Goal: Transaction & Acquisition: Purchase product/service

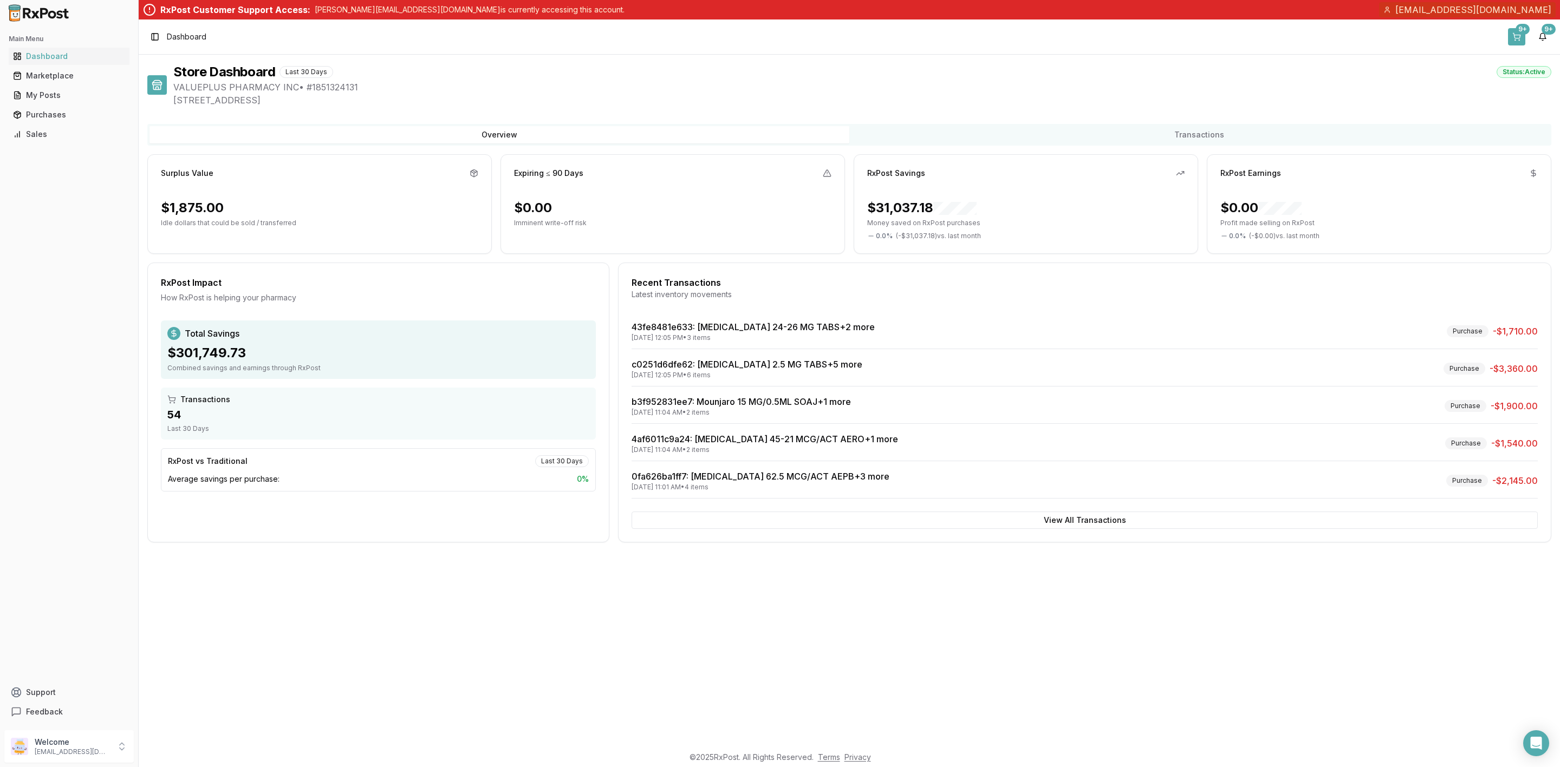
click at [1511, 35] on button "9+" at bounding box center [1516, 36] width 17 height 17
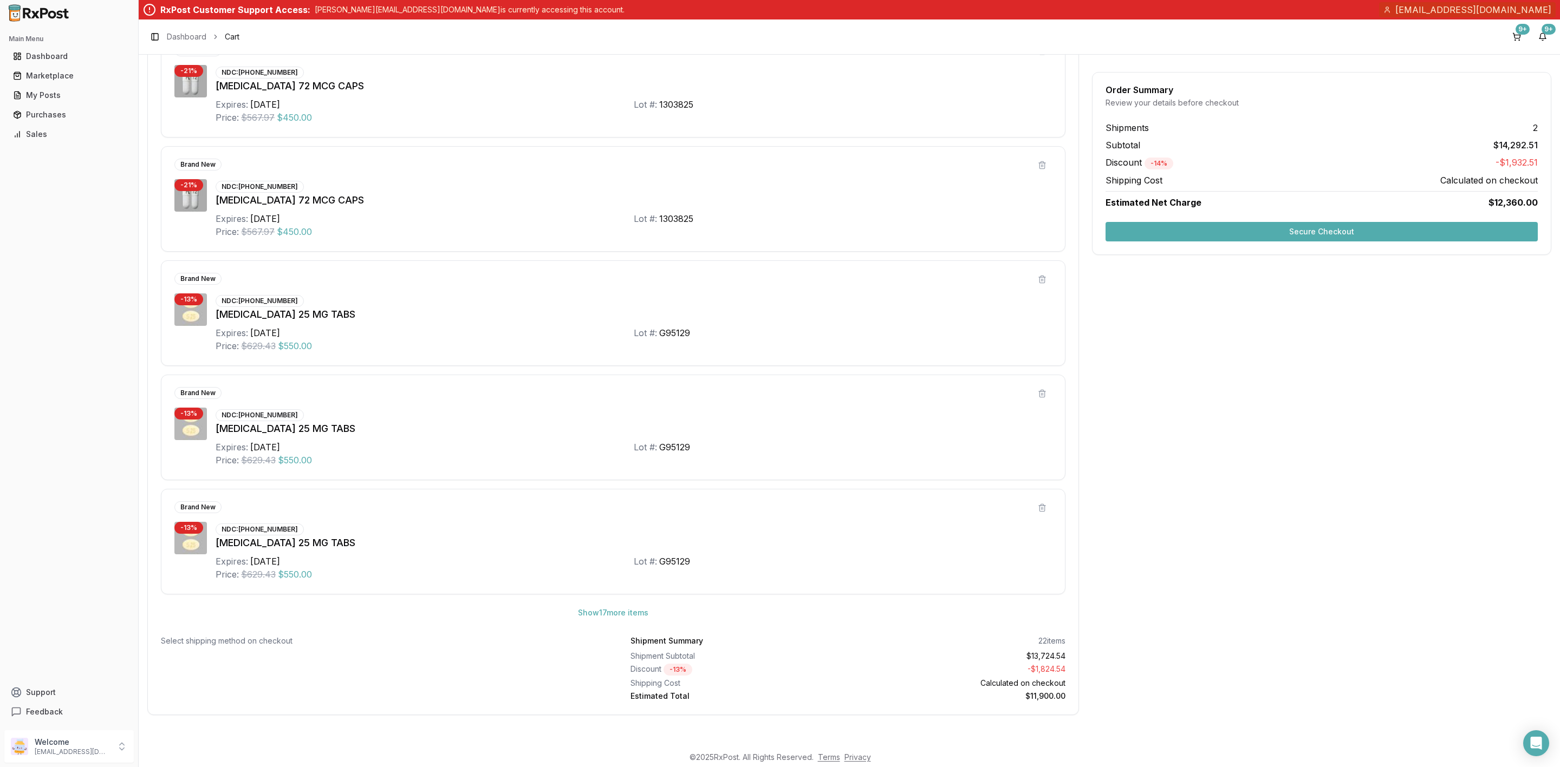
scroll to position [148, 0]
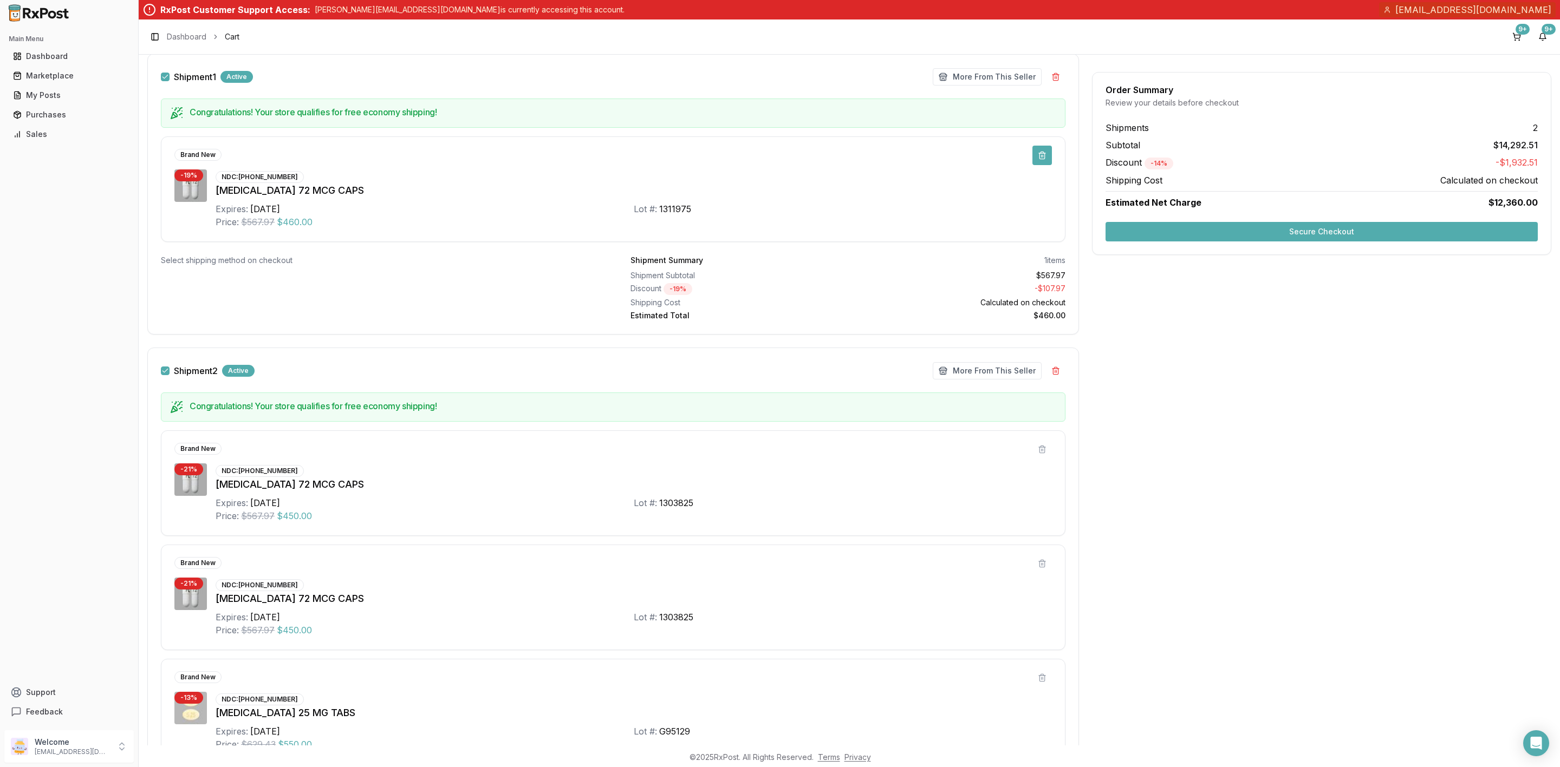
click at [1035, 163] on button at bounding box center [1041, 155] width 19 height 19
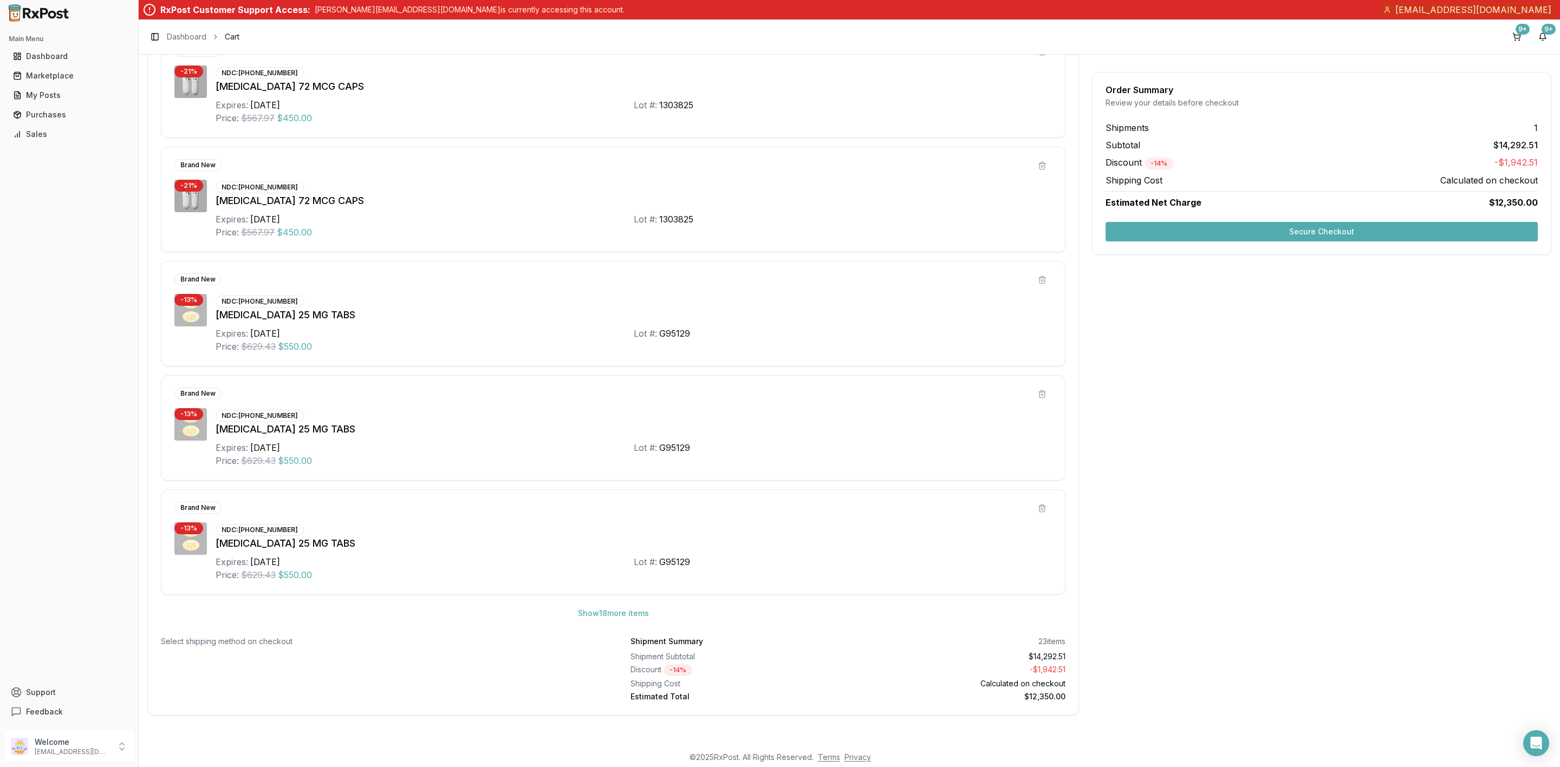
scroll to position [257, 0]
click at [615, 609] on button "Show 18 more item s" at bounding box center [613, 612] width 88 height 19
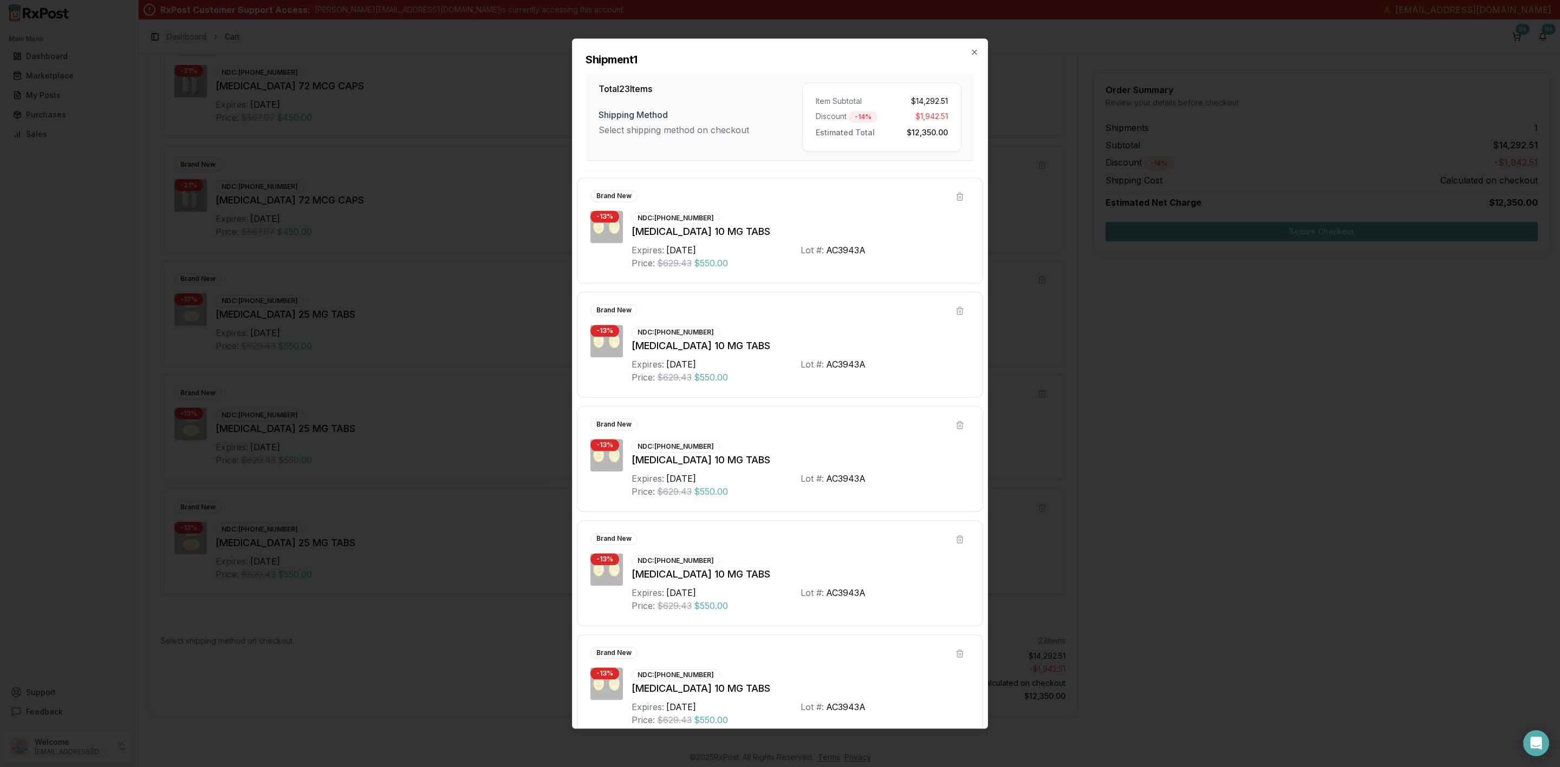
scroll to position [2083, 0]
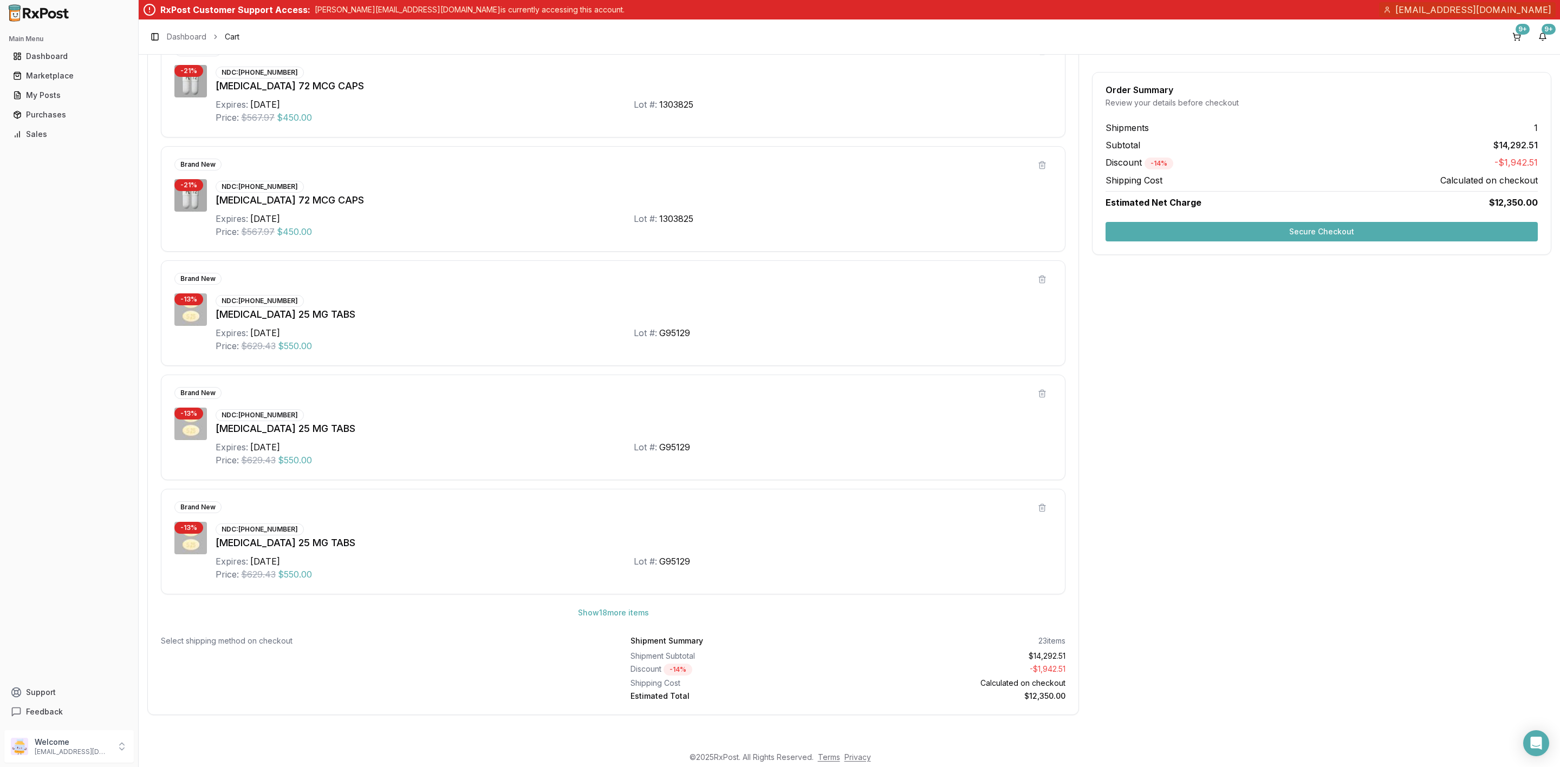
click at [1276, 219] on div "Order Summary Review your details before checkout Shipments 1 Subtotal $14,292.…" at bounding box center [1321, 163] width 459 height 183
click at [1274, 228] on button "Secure Checkout" at bounding box center [1321, 231] width 432 height 19
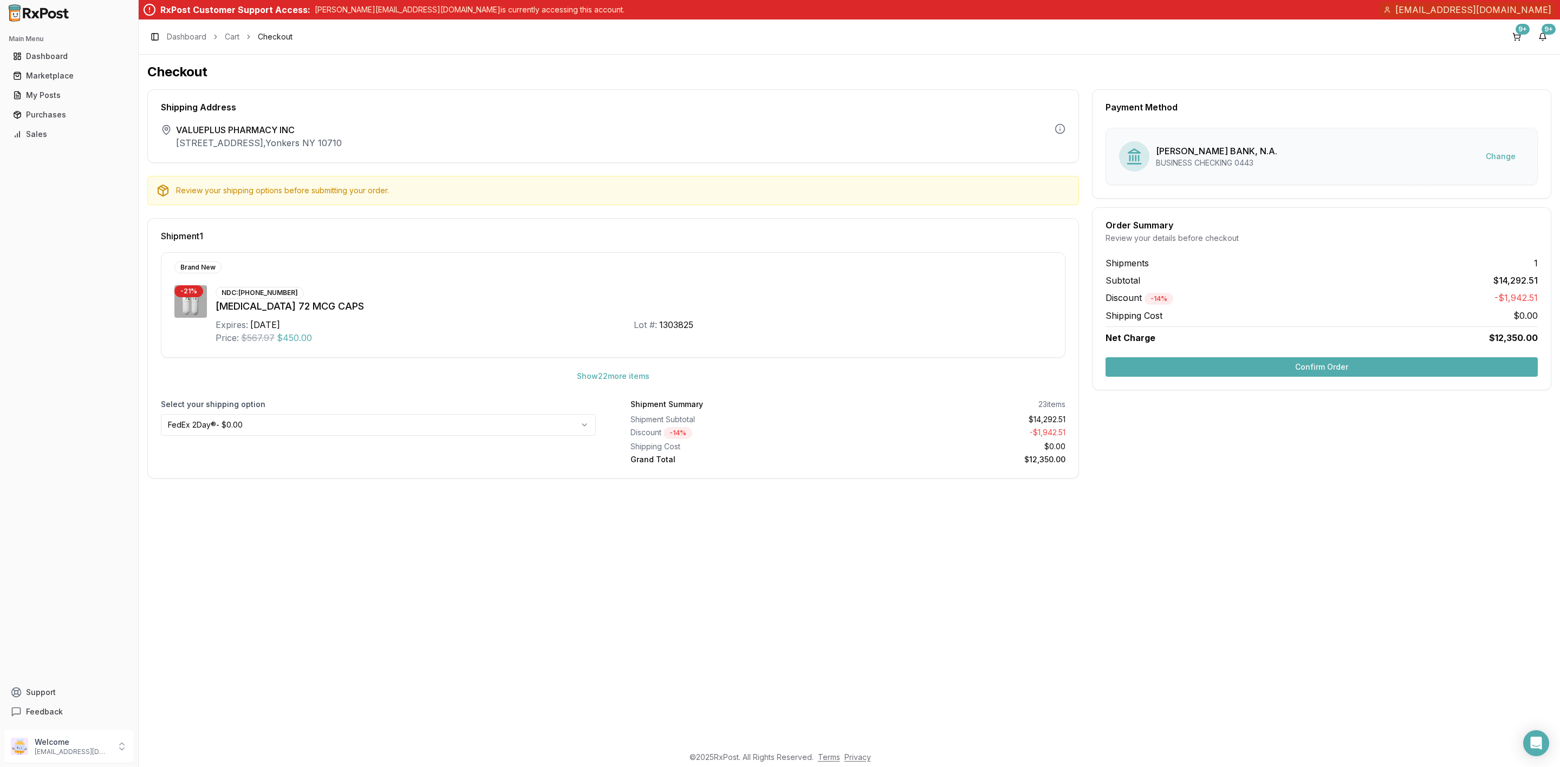
click at [1293, 373] on button "Confirm Order" at bounding box center [1321, 366] width 432 height 19
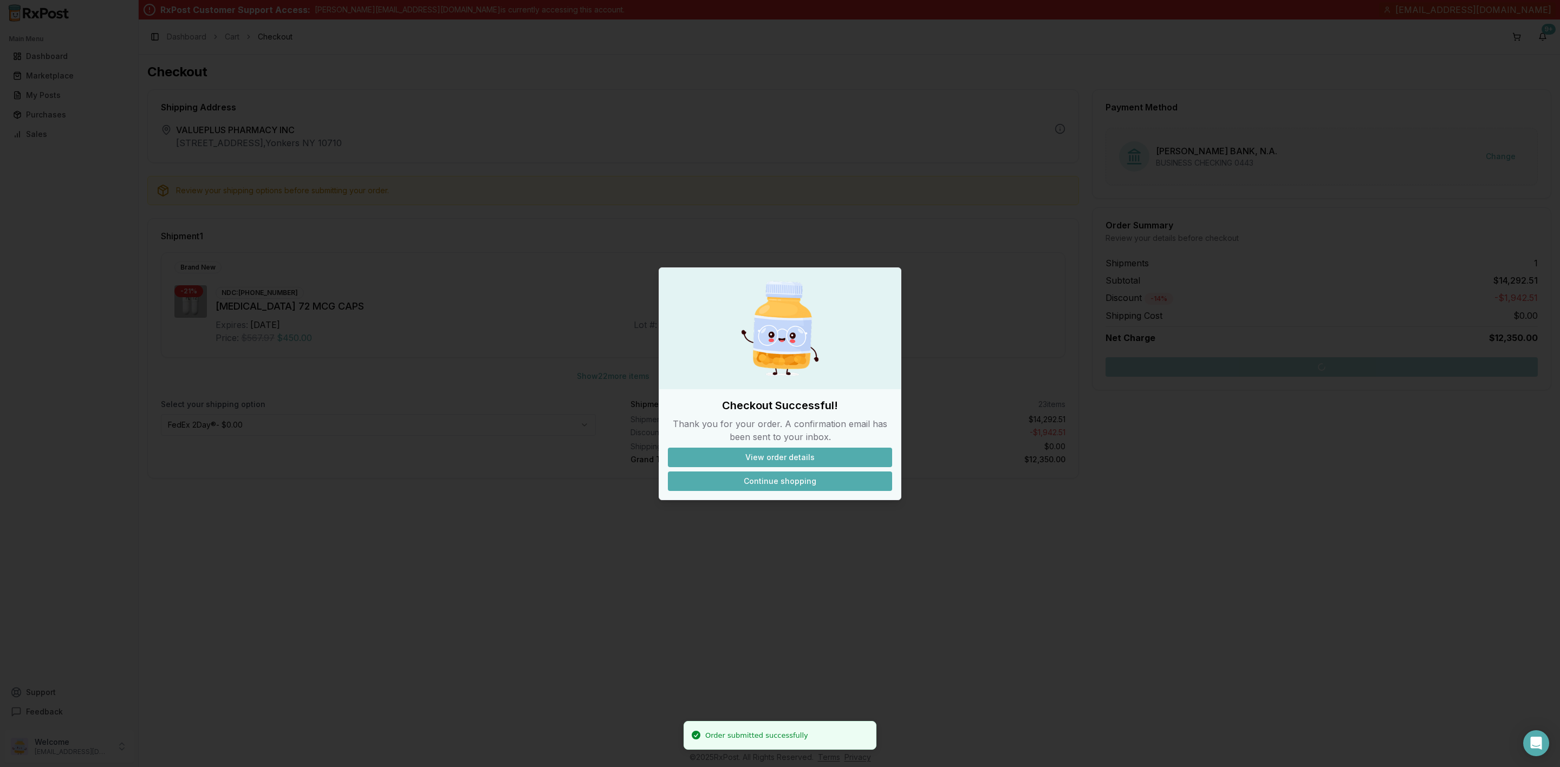
click at [803, 478] on button "Continue shopping" at bounding box center [780, 481] width 224 height 19
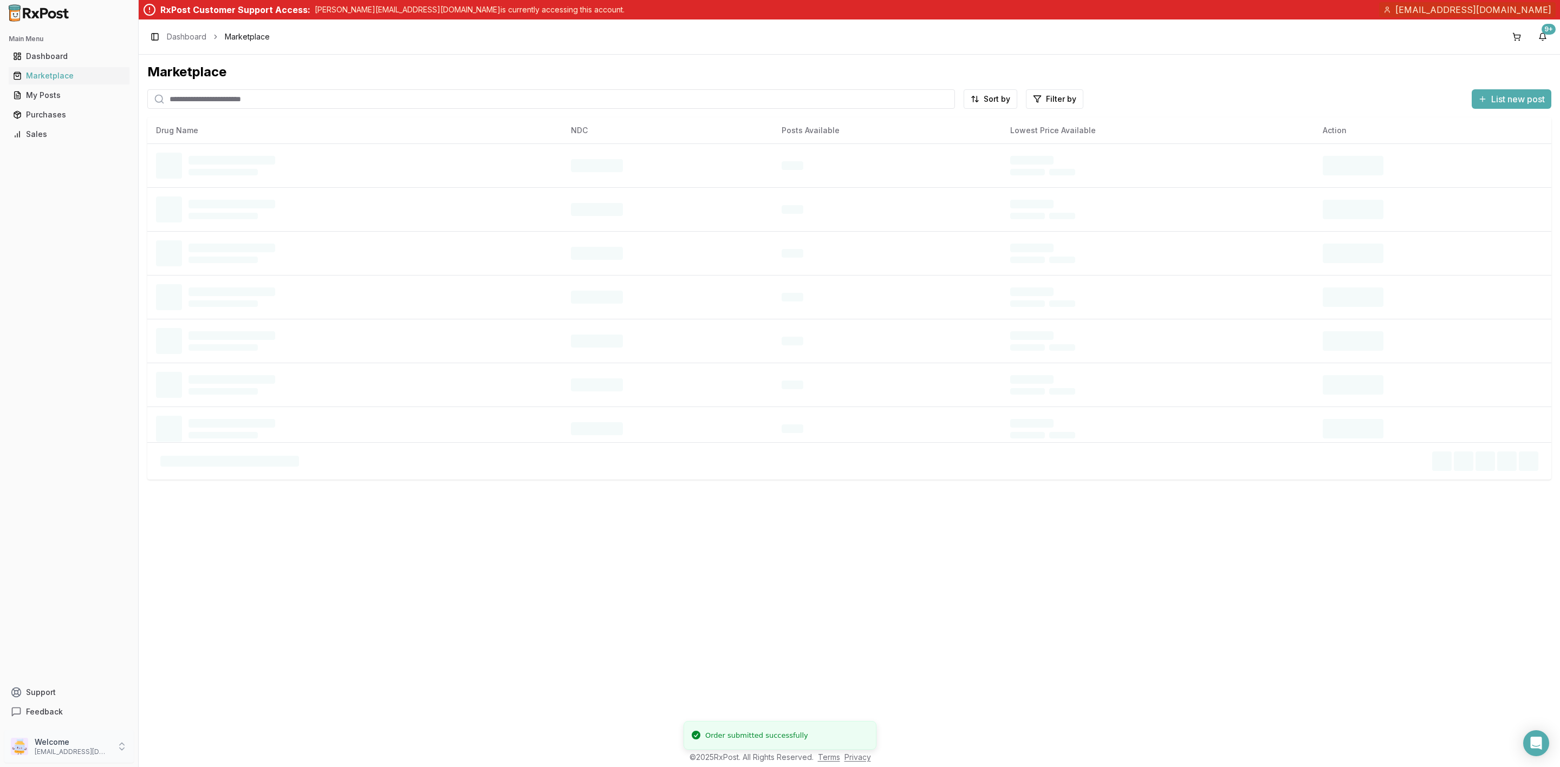
click at [93, 761] on div "Welcome [EMAIL_ADDRESS][DOMAIN_NAME]" at bounding box center [68, 747] width 129 height 32
click at [183, 750] on span "Sign Out" at bounding box center [196, 749] width 103 height 11
